Goal: Register for event/course

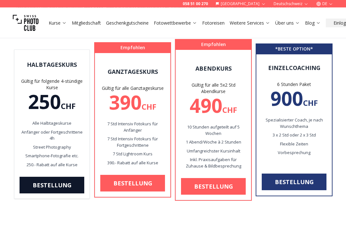
scroll to position [80, 0]
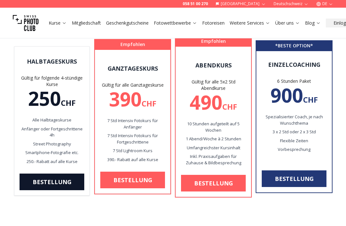
click at [131, 107] on div "390 CHF" at bounding box center [132, 99] width 65 height 19
click at [144, 151] on p "7 Std Lightroom Kurs" at bounding box center [132, 151] width 65 height 6
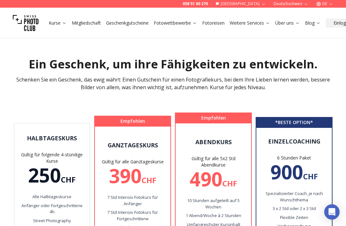
scroll to position [0, 0]
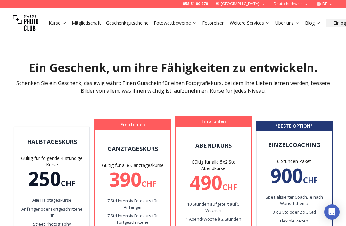
click at [61, 26] on link "Kurse" at bounding box center [58, 23] width 18 height 6
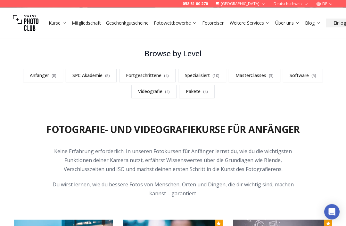
scroll to position [179, 0]
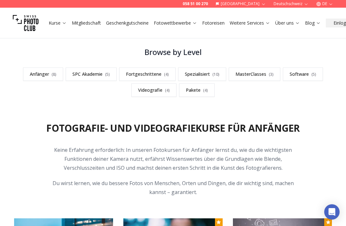
click at [49, 77] on link "Anfänger ( 8 )" at bounding box center [43, 74] width 40 height 13
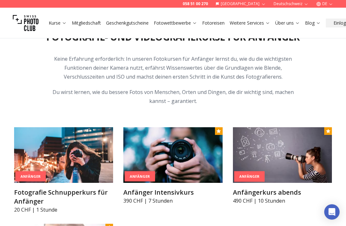
scroll to position [270, 0]
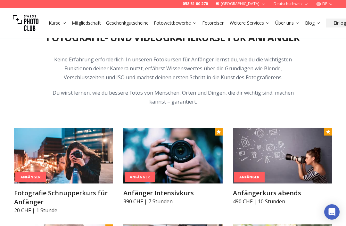
click at [200, 183] on img at bounding box center [172, 156] width 99 height 56
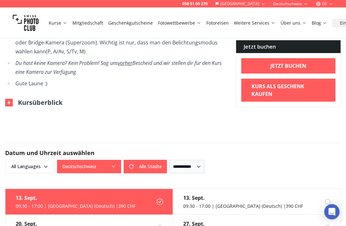
scroll to position [438, 0]
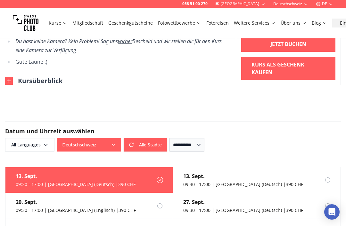
click at [148, 139] on button "Alle Städte" at bounding box center [145, 144] width 43 height 13
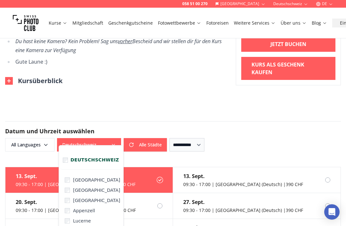
scroll to position [97, 0]
click at [71, 162] on span "Deutschschweiz" at bounding box center [94, 160] width 49 height 6
click at [88, 203] on label "[GEOGRAPHIC_DATA]" at bounding box center [92, 201] width 59 height 10
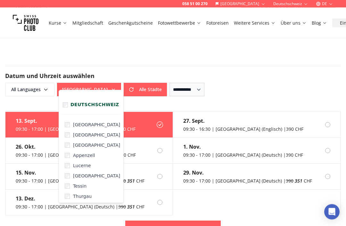
click at [87, 189] on label "Tessin" at bounding box center [92, 186] width 59 height 10
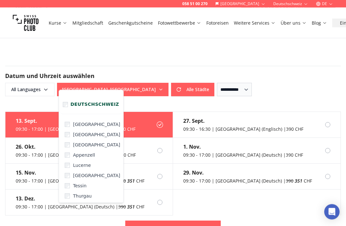
scroll to position [493, 0]
click at [206, 221] on link "Jetzt buchen" at bounding box center [172, 228] width 95 height 15
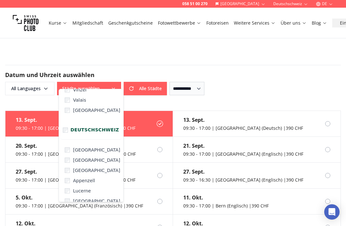
scroll to position [87, 0]
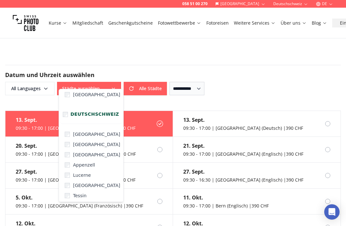
click at [87, 154] on label "[GEOGRAPHIC_DATA]" at bounding box center [92, 155] width 59 height 10
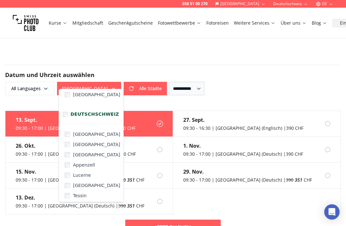
click at [95, 196] on label "Tessin" at bounding box center [92, 196] width 59 height 10
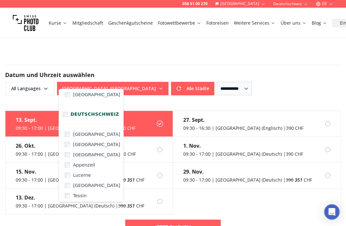
click at [262, 226] on div "[DATE] 09:30 - 17:00 | [GEOGRAPHIC_DATA] (Deutsch) | 390 CHF [DATE] 09:30 - 16:…" at bounding box center [173, 185] width 346 height 148
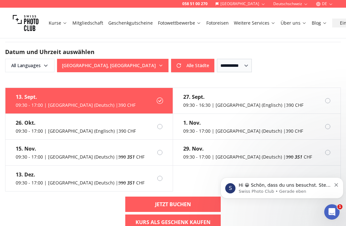
scroll to position [0, 0]
click at [127, 122] on label "[DATE] 09:30 - 17:00 | [GEOGRAPHIC_DATA] (Englisch) | 390 CHF" at bounding box center [88, 127] width 167 height 26
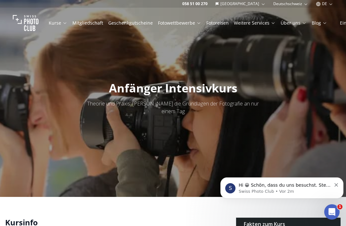
click at [52, 20] on link "Kurse" at bounding box center [58, 23] width 19 height 6
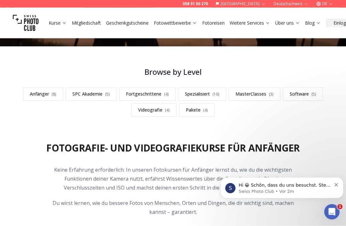
scroll to position [160, 0]
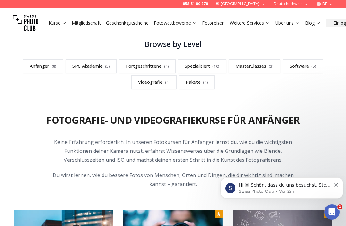
click at [148, 85] on link "Videografie ( 4 )" at bounding box center [153, 82] width 45 height 13
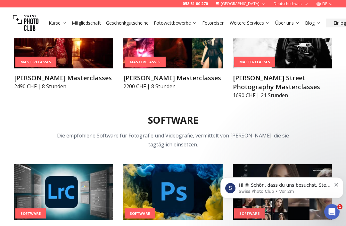
scroll to position [1769, 0]
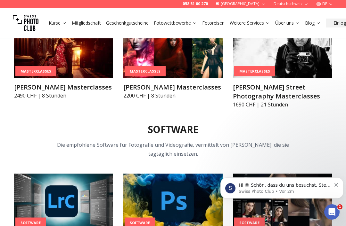
click at [55, 24] on link "Kurse" at bounding box center [58, 23] width 18 height 6
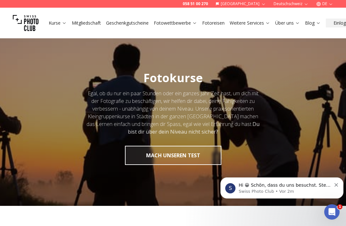
click at [320, 186] on p "Hi 😀 Schön, dass du uns besuchst. Stell' uns gerne jederzeit Fragen oder hinter…" at bounding box center [284, 185] width 92 height 6
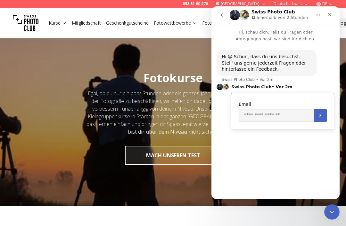
click at [34, 93] on div at bounding box center [173, 118] width 346 height 175
